Goal: Task Accomplishment & Management: Use online tool/utility

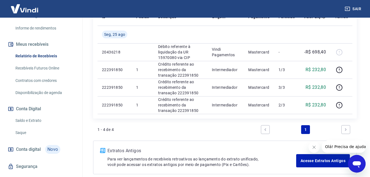
scroll to position [112, 0]
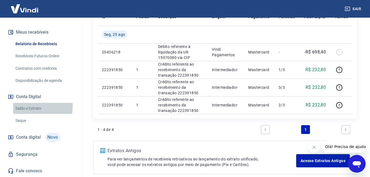
click at [28, 106] on link "Saldo e Extrato" at bounding box center [44, 108] width 63 height 11
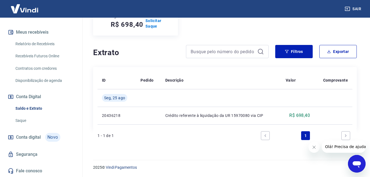
scroll to position [61, 0]
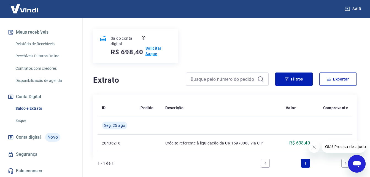
click at [156, 48] on p "Solicitar Saque" at bounding box center [159, 51] width 26 height 11
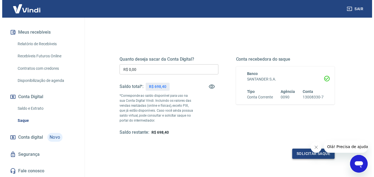
scroll to position [83, 0]
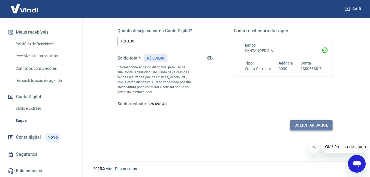
click at [319, 124] on button "Solicitar saque" at bounding box center [311, 125] width 42 height 10
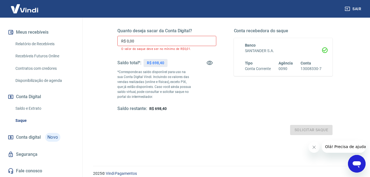
click at [138, 39] on input "R$ 0,00" at bounding box center [166, 41] width 99 height 10
click at [137, 39] on input "R$ 0,00" at bounding box center [166, 41] width 99 height 10
click at [129, 41] on input "R$ 0,00" at bounding box center [166, 41] width 99 height 10
click at [111, 41] on div "Quanto deseja sacar da Conta Digital? R$ 0,00 ​ O valor do saque deve ser no mí…" at bounding box center [225, 73] width 229 height 138
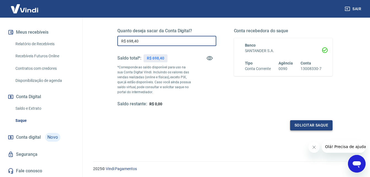
type input "R$ 698,40"
click at [306, 123] on button "Solicitar saque" at bounding box center [311, 125] width 42 height 10
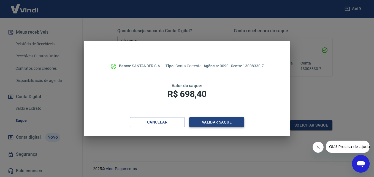
click at [213, 122] on button "Validar saque" at bounding box center [216, 122] width 55 height 10
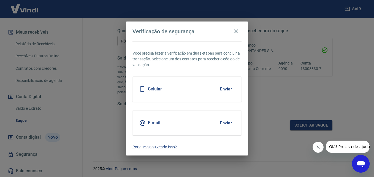
click at [150, 88] on h5 "Celular" at bounding box center [155, 89] width 14 height 6
click at [226, 90] on button "Enviar" at bounding box center [226, 89] width 18 height 12
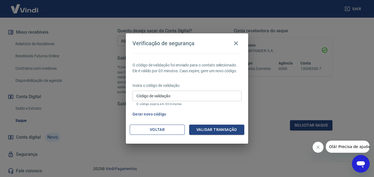
click at [172, 128] on button "Voltar" at bounding box center [157, 130] width 55 height 10
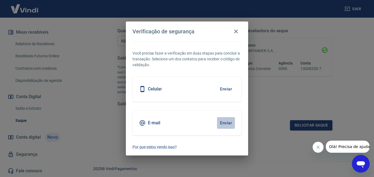
click at [223, 123] on button "Enviar" at bounding box center [226, 123] width 18 height 12
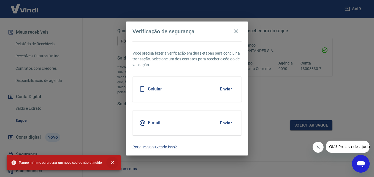
click at [111, 162] on icon "close" at bounding box center [112, 162] width 3 height 3
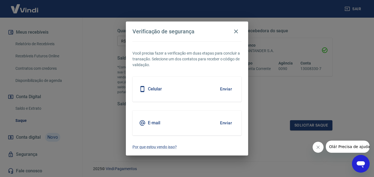
click at [155, 90] on h5 "Celular" at bounding box center [155, 89] width 14 height 6
click at [228, 89] on button "Enviar" at bounding box center [226, 89] width 18 height 12
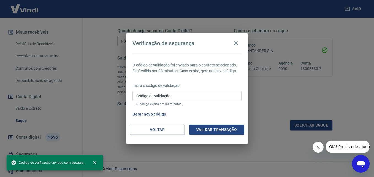
click at [185, 97] on input "Código de validação" at bounding box center [187, 96] width 109 height 10
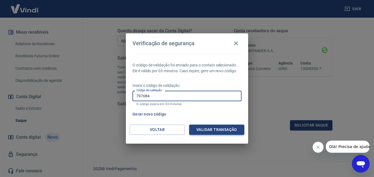
click at [217, 131] on button "Validar transação" at bounding box center [216, 130] width 55 height 10
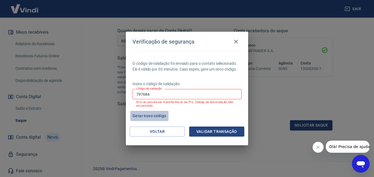
click at [148, 116] on button "Gerar novo código" at bounding box center [149, 116] width 38 height 10
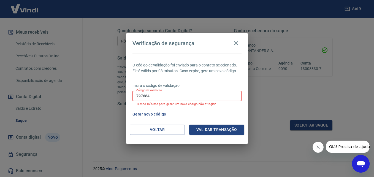
drag, startPoint x: 164, startPoint y: 98, endPoint x: 125, endPoint y: 95, distance: 39.8
click at [125, 95] on div "Verificação de segurança O código de validação foi enviado para o contato selec…" at bounding box center [187, 88] width 374 height 177
type input "971486"
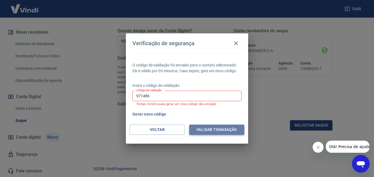
click at [210, 130] on button "Validar transação" at bounding box center [216, 130] width 55 height 10
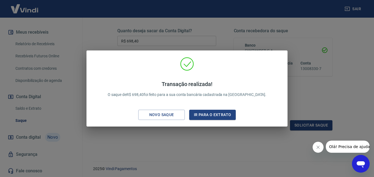
click at [186, 129] on div "Transação realizada! O saque de R$ 698,40 foi feito para a sua conta bancária c…" at bounding box center [187, 88] width 374 height 177
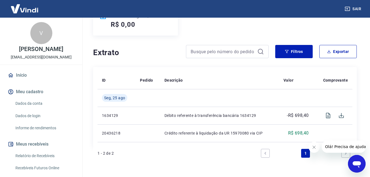
click at [23, 72] on link "Início" at bounding box center [41, 75] width 69 height 12
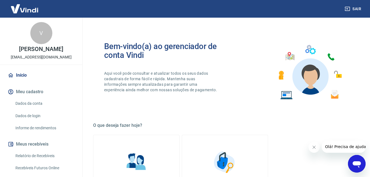
click at [25, 77] on link "Início" at bounding box center [41, 75] width 69 height 12
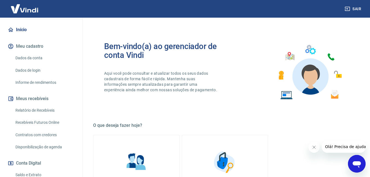
scroll to position [55, 0]
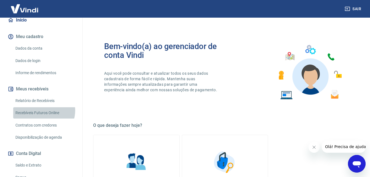
click at [44, 111] on link "Recebíveis Futuros Online" at bounding box center [44, 112] width 63 height 11
